Goal: Task Accomplishment & Management: Use online tool/utility

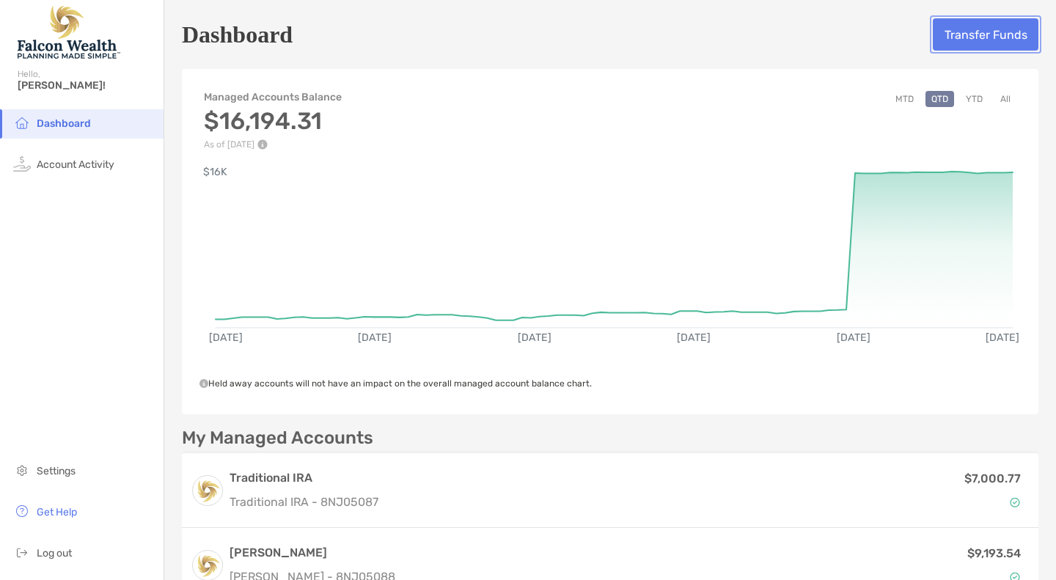
click at [984, 34] on button "Transfer Funds" at bounding box center [986, 34] width 106 height 32
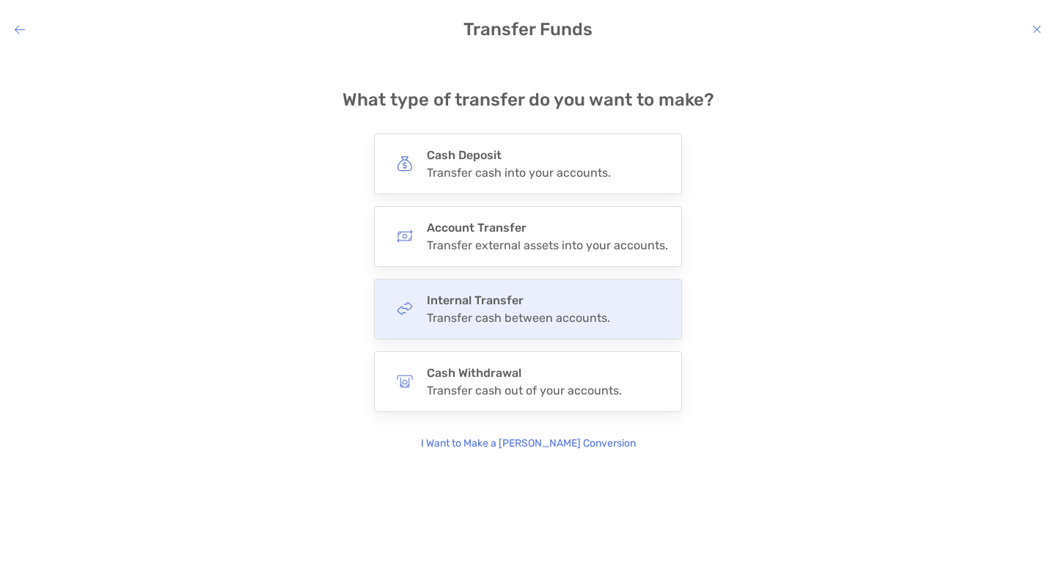
click at [490, 316] on div "Transfer cash between accounts." at bounding box center [518, 318] width 183 height 14
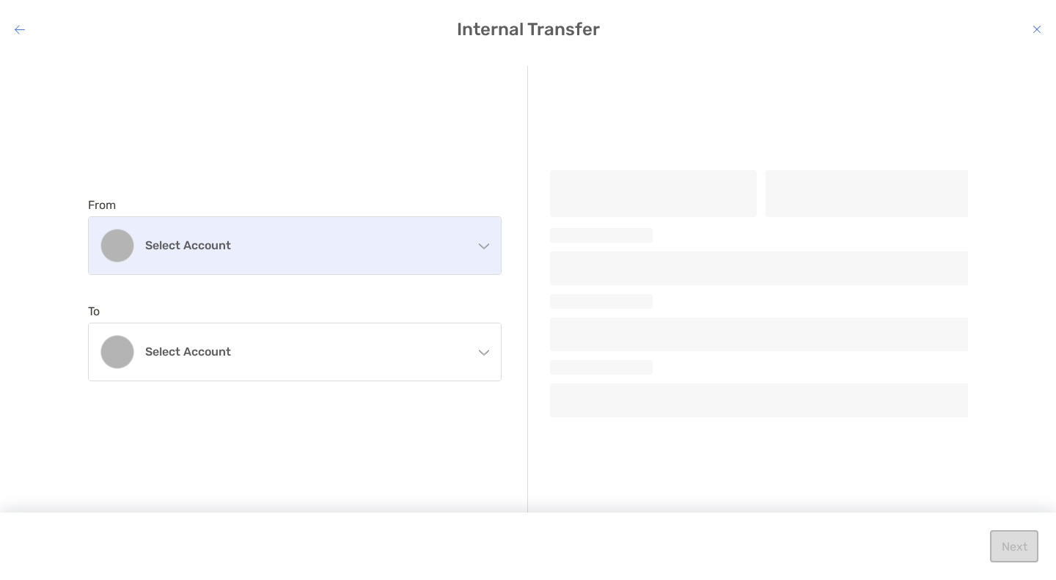
click at [490, 243] on div "Select account" at bounding box center [295, 245] width 412 height 57
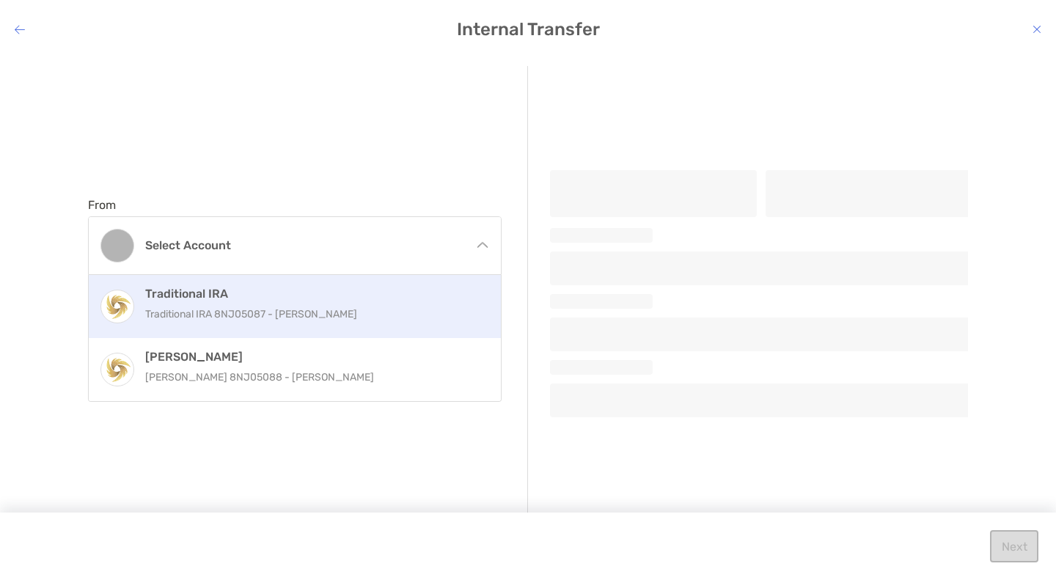
click at [239, 308] on p "Traditional IRA 8NJ05087 - Fabio Abrahao" at bounding box center [310, 314] width 331 height 18
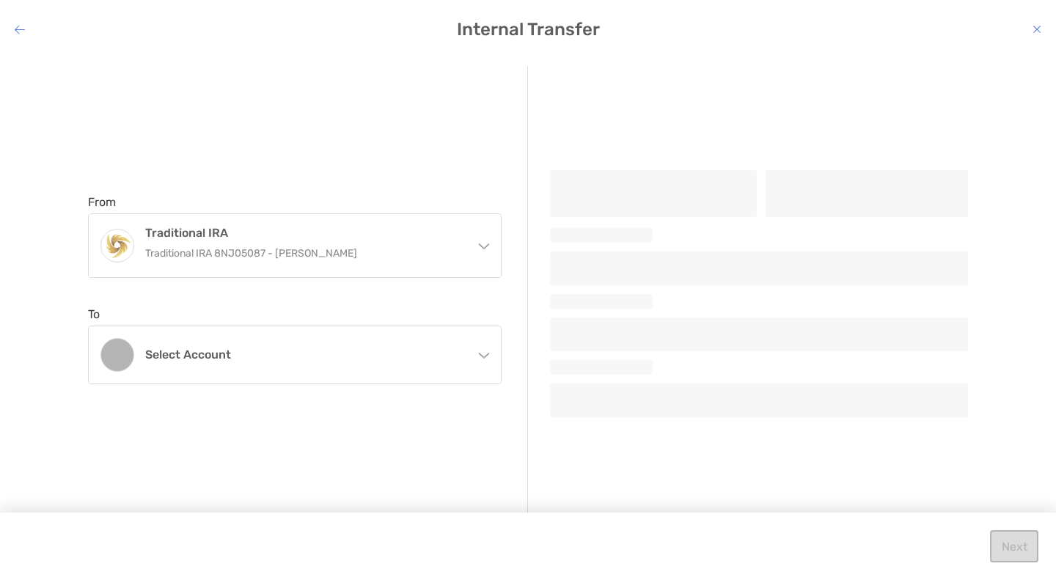
click at [486, 356] on icon "modal" at bounding box center [484, 355] width 10 height 5
click at [227, 422] on p "Roth IRA 8NJ05088 - Fabio Abrahao" at bounding box center [310, 423] width 331 height 18
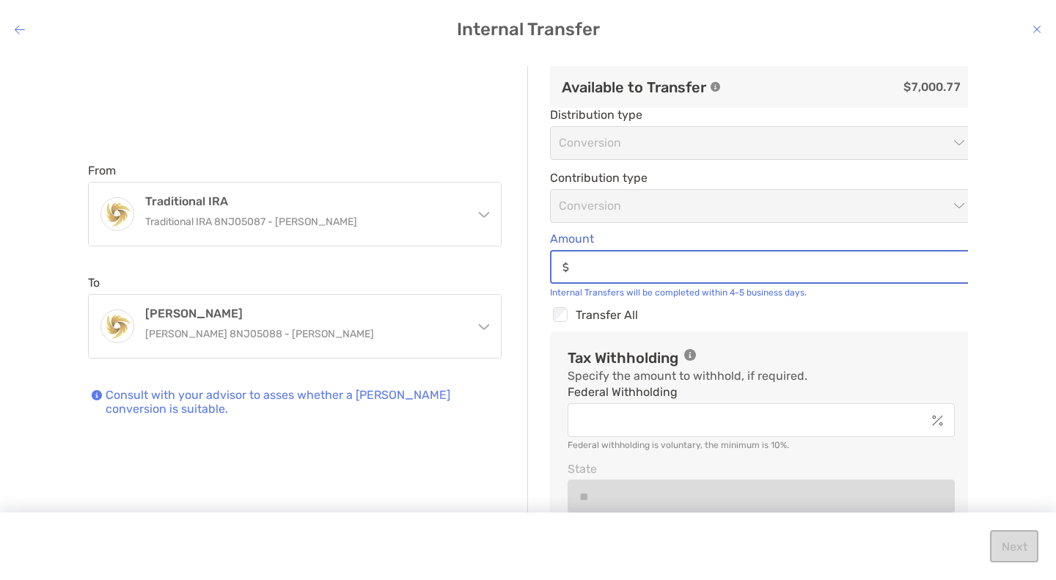
click at [596, 268] on input "Amount" at bounding box center [773, 267] width 396 height 12
type input "*****"
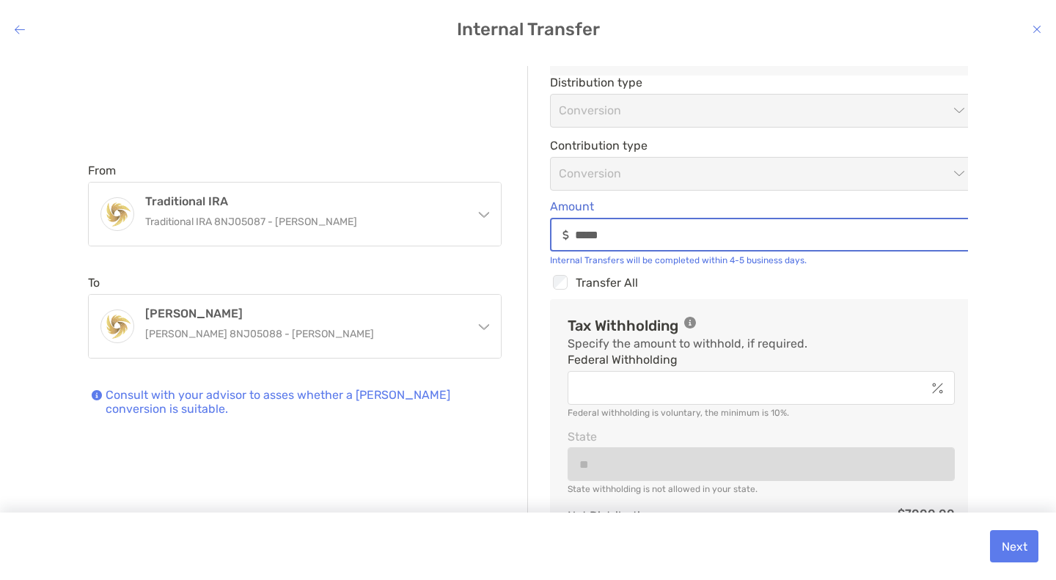
scroll to position [33, 0]
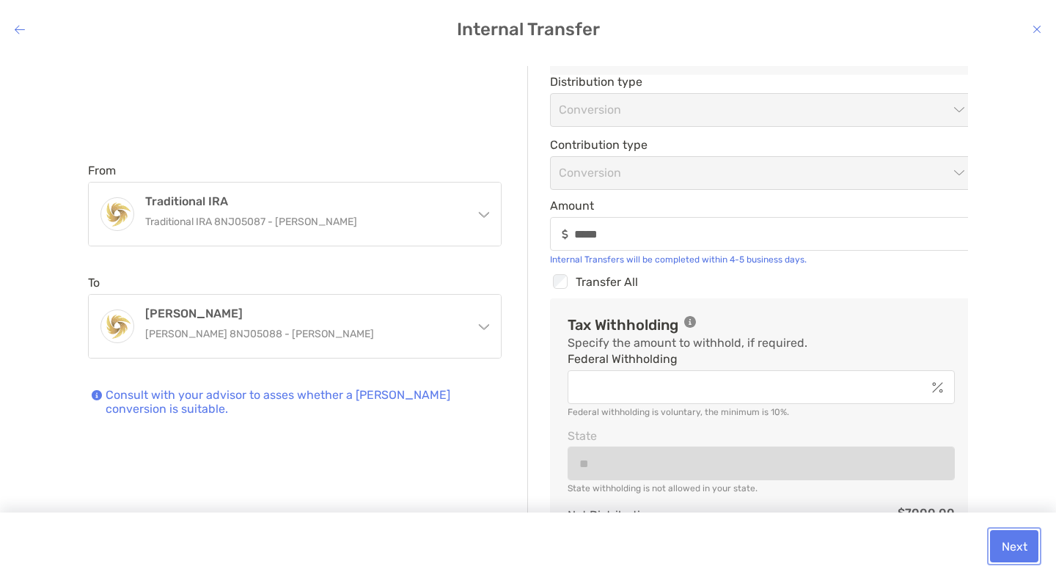
click at [1008, 552] on button "Next" at bounding box center [1014, 546] width 48 height 32
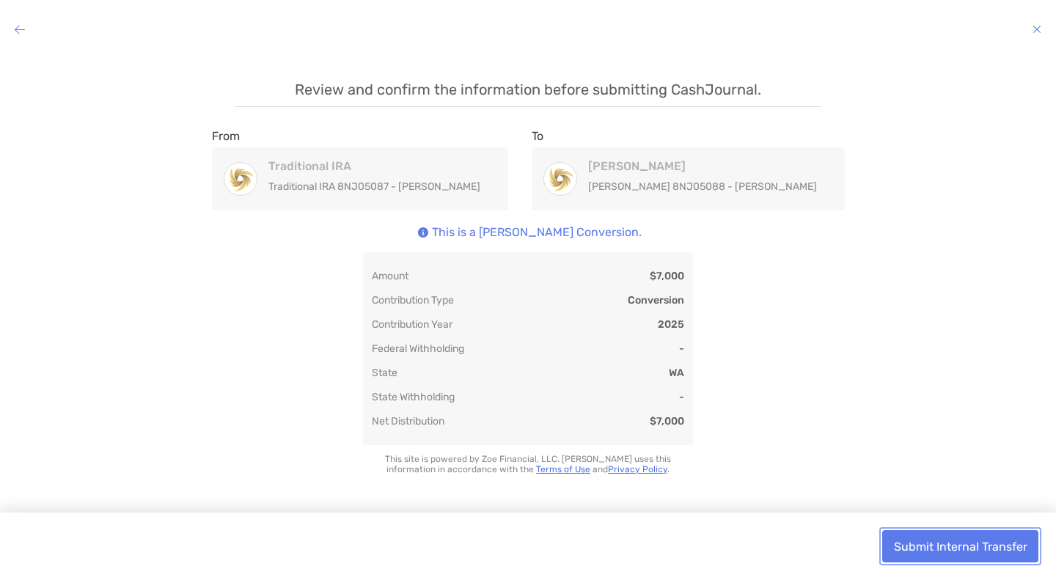
click at [945, 546] on button "Submit Internal Transfer" at bounding box center [960, 546] width 156 height 32
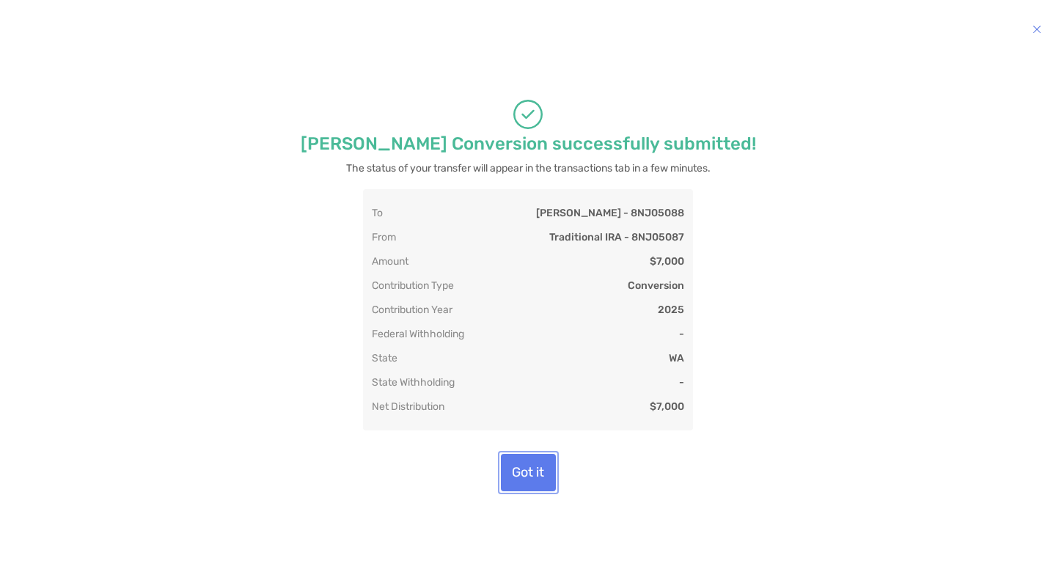
click at [527, 472] on button "Got it" at bounding box center [528, 472] width 55 height 37
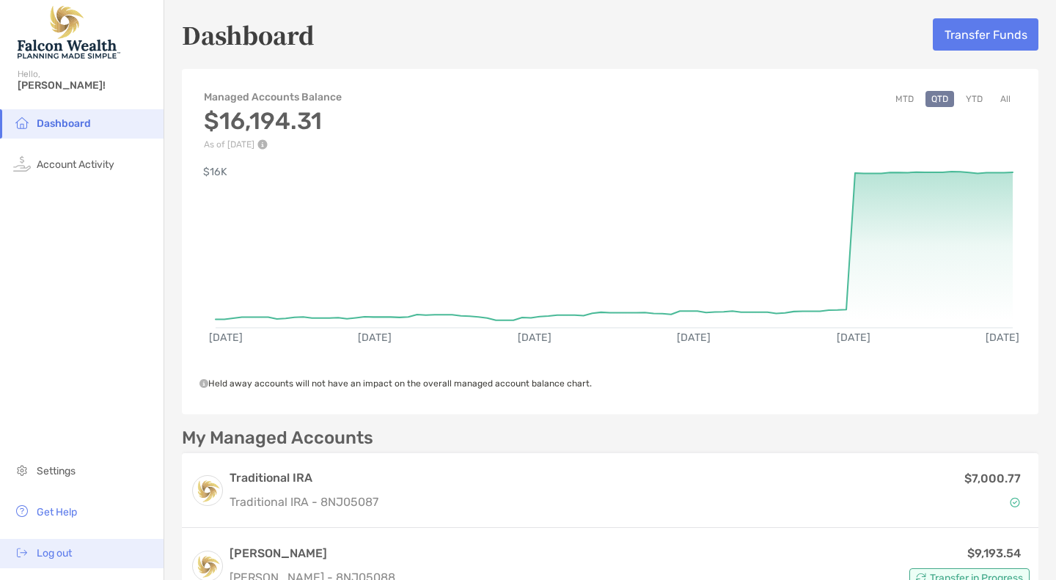
click at [54, 548] on span "Log out" at bounding box center [54, 553] width 35 height 12
